Goal: Book appointment/travel/reservation

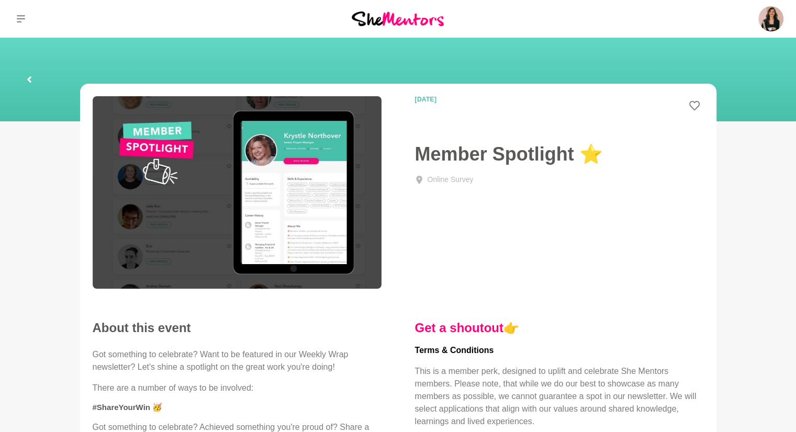
drag, startPoint x: 0, startPoint y: 0, endPoint x: 704, endPoint y: 14, distance: 704.5
click at [704, 14] on div "Dashboard Profile Saved Items (10) Messages Bookings Reviews (6) Membership Log…" at bounding box center [663, 19] width 265 height 38
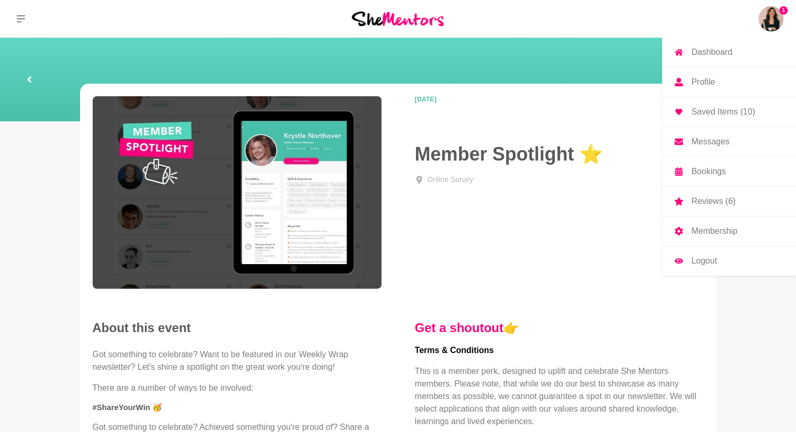
click at [773, 21] on img at bounding box center [770, 18] width 25 height 25
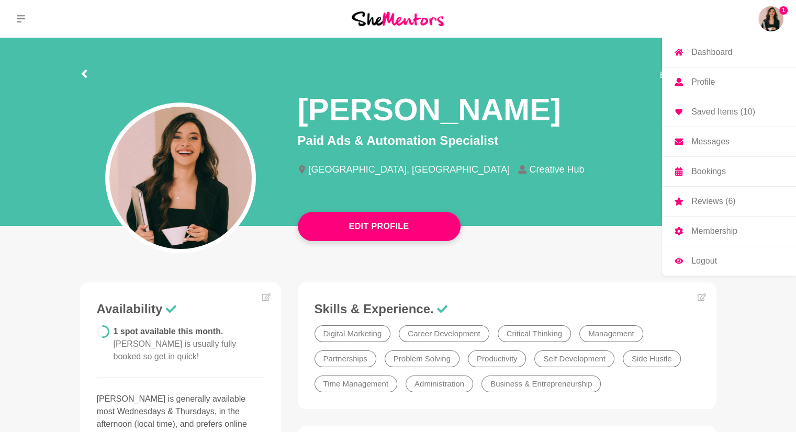
click at [724, 54] on p "Dashboard" at bounding box center [711, 52] width 41 height 8
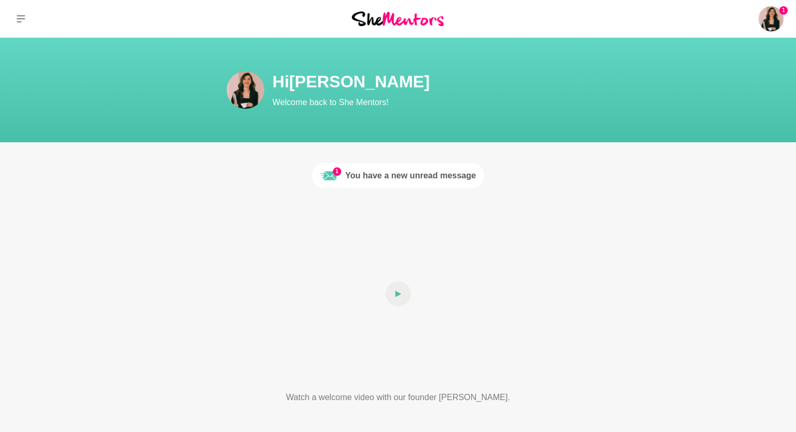
click at [419, 17] on img at bounding box center [398, 19] width 92 height 14
click at [20, 19] on icon at bounding box center [21, 19] width 8 height 8
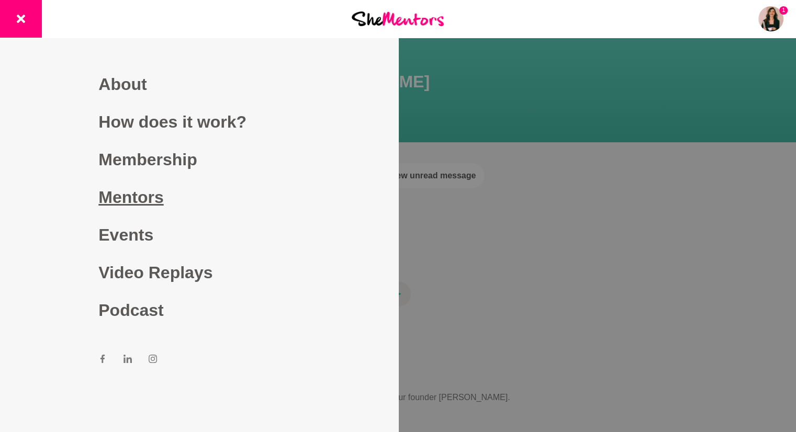
click at [132, 188] on link "Mentors" at bounding box center [198, 197] width 201 height 38
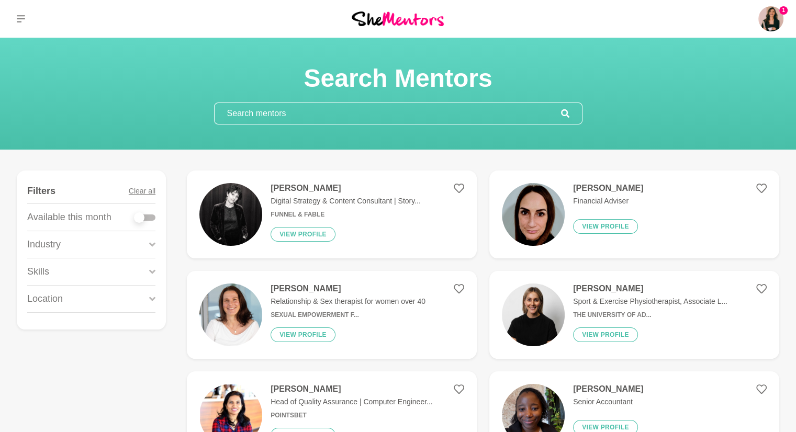
click at [251, 105] on input "text" at bounding box center [388, 113] width 346 height 21
paste input "Roslyn Thompson"
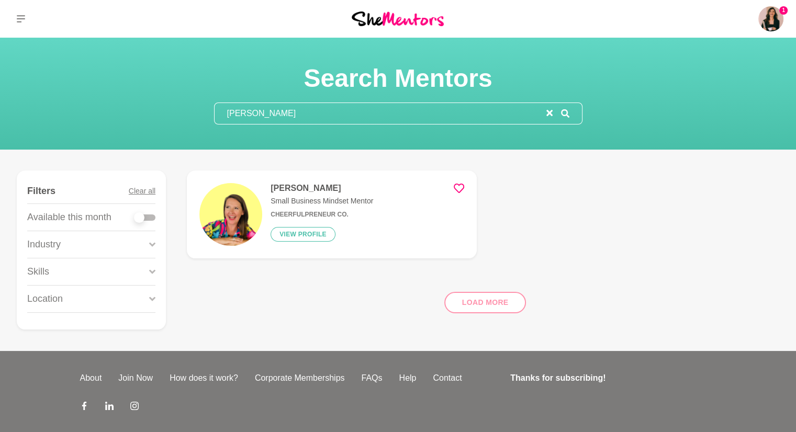
type input "Roslyn Thompson"
click at [454, 185] on icon at bounding box center [459, 188] width 10 height 10
click at [339, 188] on h4 "Roslyn Thompson" at bounding box center [322, 188] width 103 height 10
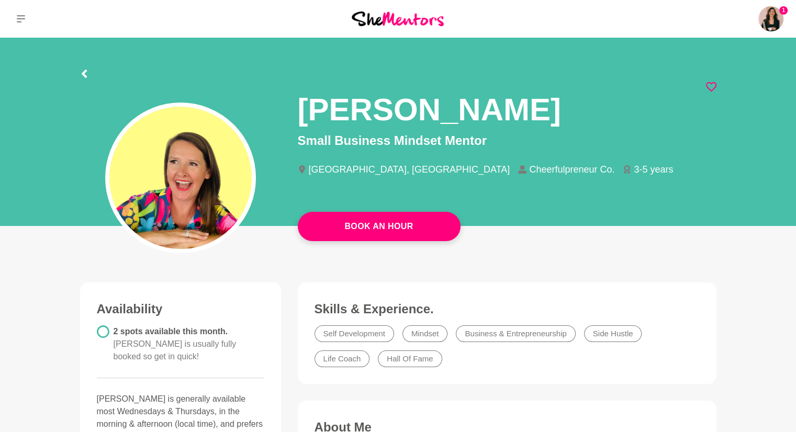
click at [711, 81] on div at bounding box center [398, 72] width 636 height 19
click at [711, 84] on icon at bounding box center [711, 87] width 10 height 10
click at [711, 87] on icon at bounding box center [711, 87] width 10 height 10
click at [711, 84] on icon at bounding box center [711, 87] width 10 height 10
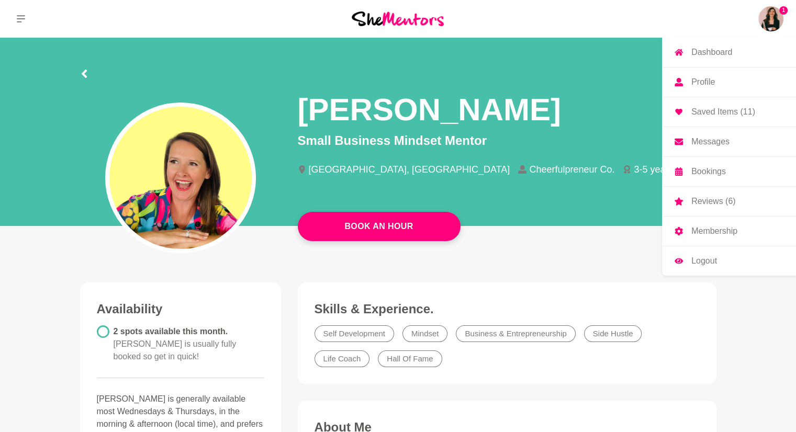
click at [710, 172] on p "Bookings" at bounding box center [708, 171] width 35 height 8
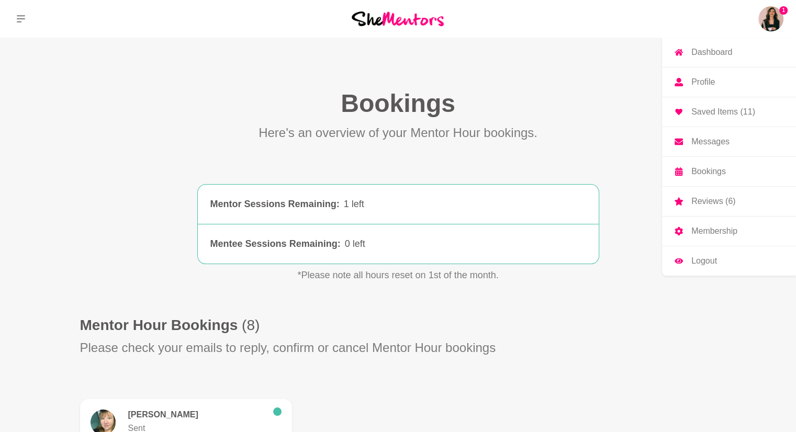
click at [706, 233] on p "Membership" at bounding box center [714, 231] width 46 height 8
